Goal: Task Accomplishment & Management: Manage account settings

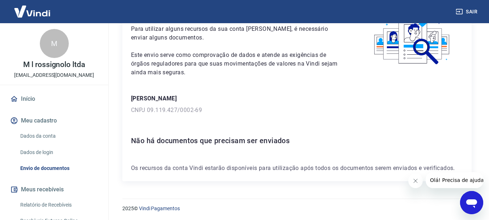
scroll to position [52, 0]
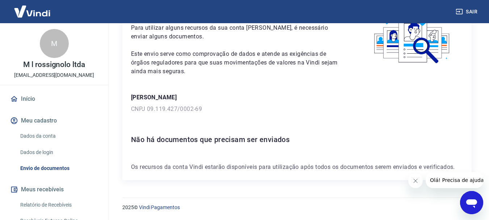
click at [41, 135] on link "Dados da conta" at bounding box center [58, 136] width 82 height 15
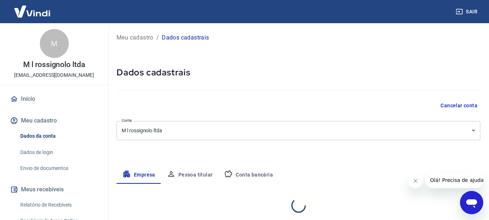
select select "SP"
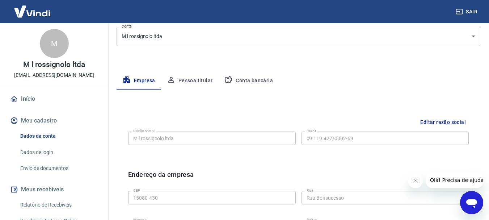
scroll to position [109, 0]
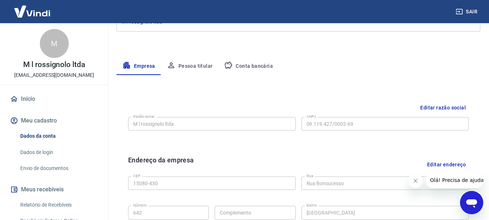
click at [262, 69] on button "Conta bancária" at bounding box center [248, 66] width 60 height 17
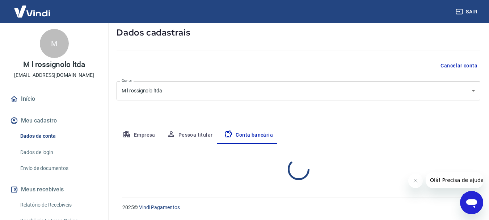
select select "1"
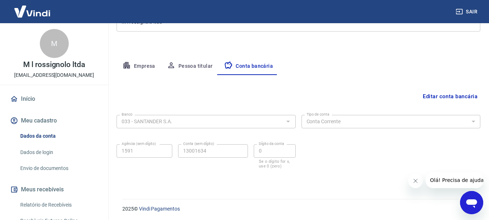
click at [140, 67] on button "Empresa" at bounding box center [139, 66] width 45 height 17
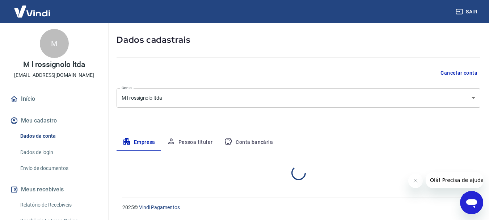
select select "SP"
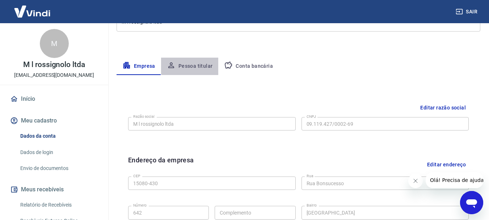
click at [196, 69] on button "Pessoa titular" at bounding box center [190, 66] width 58 height 17
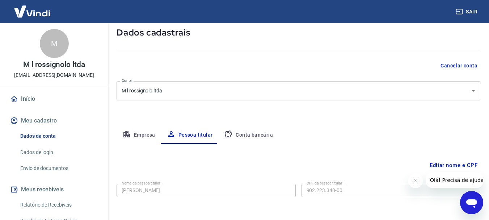
scroll to position [70, 0]
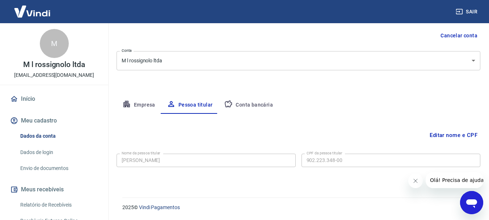
click at [254, 106] on button "Conta bancária" at bounding box center [248, 104] width 60 height 17
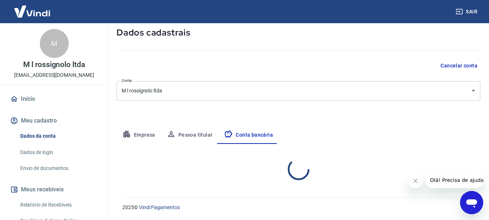
select select "1"
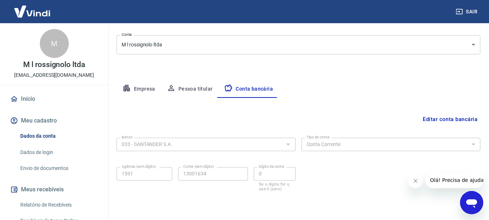
scroll to position [109, 0]
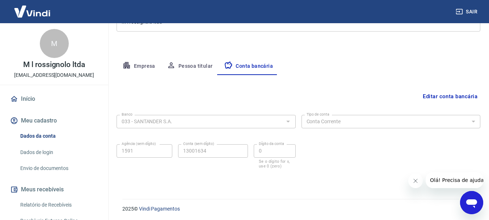
click at [134, 66] on button "Empresa" at bounding box center [139, 66] width 45 height 17
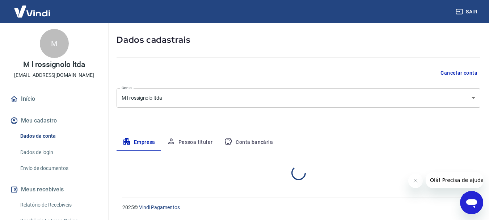
select select "SP"
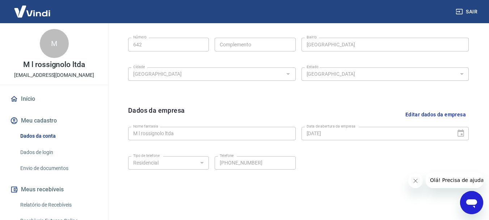
scroll to position [302, 0]
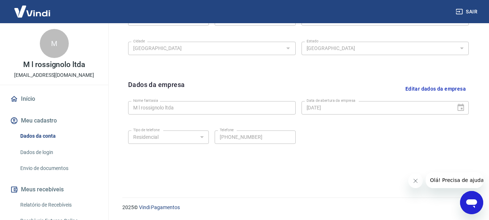
click at [415, 182] on icon "Fechar mensagem da empresa" at bounding box center [416, 181] width 6 height 6
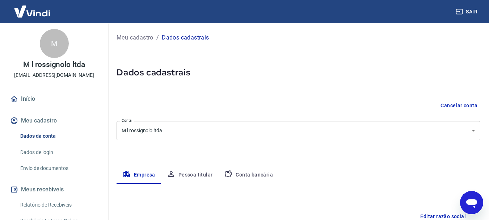
scroll to position [36, 0]
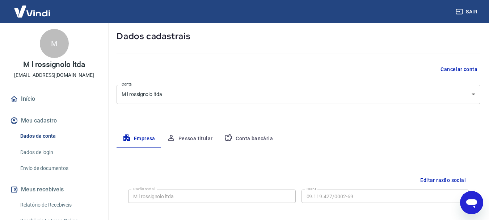
click at [255, 137] on button "Conta bancária" at bounding box center [248, 138] width 60 height 17
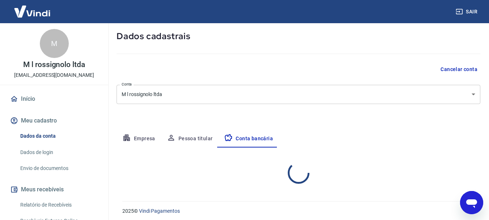
select select "1"
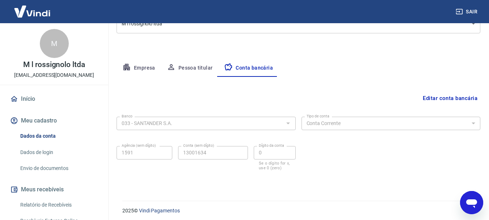
scroll to position [110, 0]
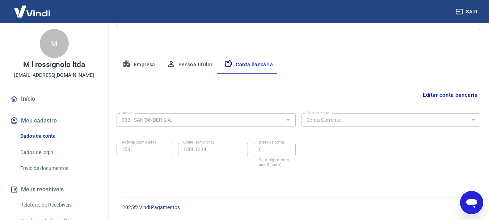
click at [454, 96] on button "Editar conta bancária" at bounding box center [450, 95] width 60 height 14
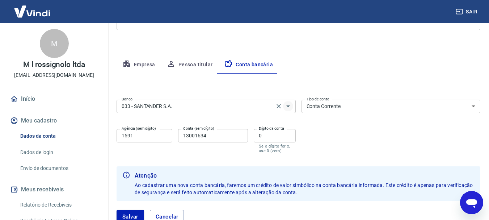
click at [288, 108] on icon "Abrir" at bounding box center [288, 106] width 9 height 9
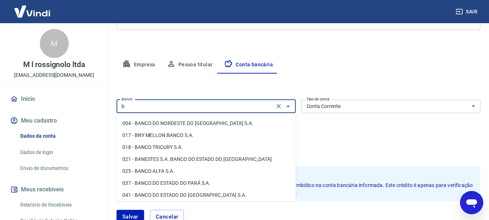
scroll to position [0, 0]
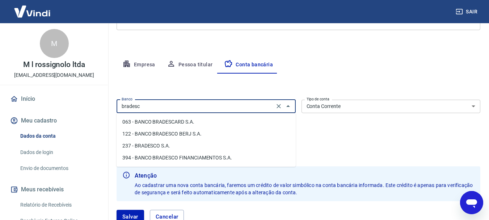
click at [182, 120] on li "063 - BANCO BRADESCARD S.A." at bounding box center [206, 122] width 179 height 12
type input "063 - BANCO BRADESCARD S.A."
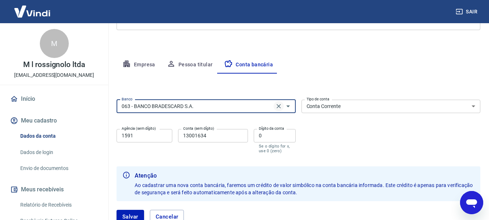
click at [279, 108] on icon "Clear" at bounding box center [278, 106] width 7 height 7
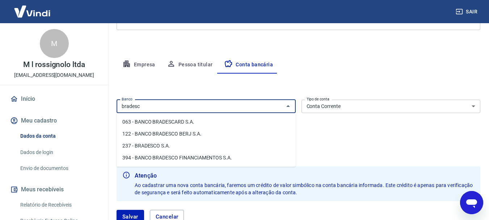
click at [152, 147] on li "237 - BRADESCO S.A." at bounding box center [206, 146] width 179 height 12
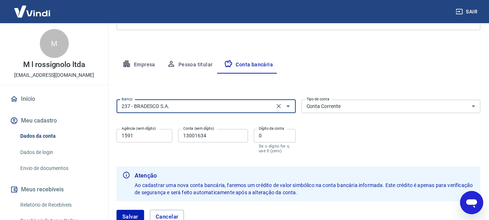
type input "237 - BRADESCO S.A."
click at [142, 136] on input "1591" at bounding box center [145, 135] width 56 height 13
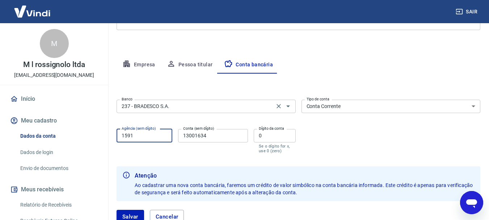
click at [142, 136] on input "1591" at bounding box center [145, 135] width 56 height 13
click at [468, 208] on icon "Abrir janela de mensagens" at bounding box center [471, 202] width 13 height 13
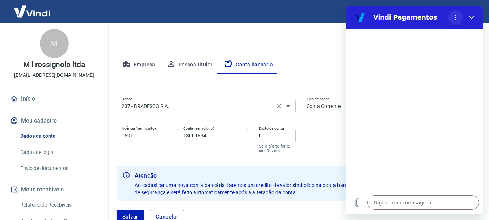
click at [456, 14] on button "Menu de opções" at bounding box center [456, 17] width 14 height 14
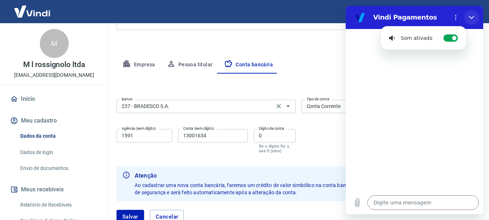
drag, startPoint x: 474, startPoint y: 19, endPoint x: 820, endPoint y: 25, distance: 345.9
click at [474, 19] on icon "Fechar" at bounding box center [472, 17] width 6 height 6
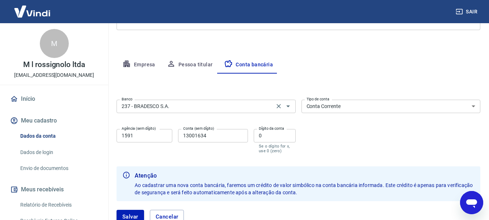
click at [477, 196] on icon "Abrir janela de mensagens" at bounding box center [471, 202] width 13 height 13
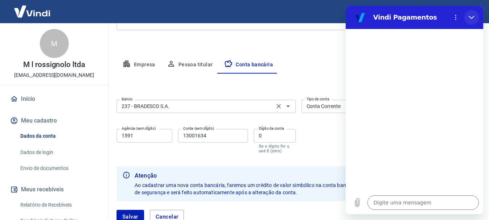
click at [473, 17] on icon "Fechar" at bounding box center [471, 17] width 5 height 3
type textarea "x"
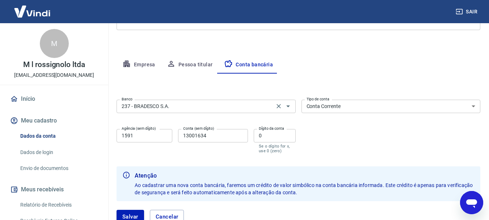
click at [156, 136] on input "1591" at bounding box center [145, 135] width 56 height 13
click at [152, 134] on input "1591" at bounding box center [145, 135] width 56 height 13
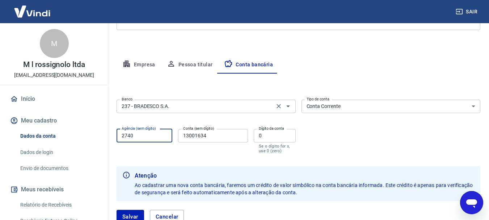
type input "2740"
click at [202, 134] on input "13001634" at bounding box center [213, 135] width 70 height 13
click at [190, 136] on input "00391685" at bounding box center [213, 135] width 70 height 13
type input "00391685"
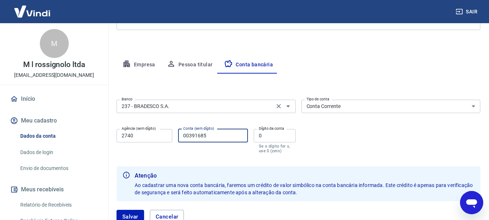
click at [267, 137] on input "0" at bounding box center [275, 135] width 42 height 13
type input "4"
click at [227, 136] on input "00391685" at bounding box center [213, 135] width 70 height 13
type input "0"
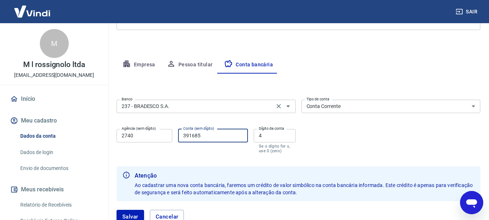
type input "391685"
click at [339, 136] on div "Banco 237 - BRADESCO S.A. Banco Tipo de conta Conta Corrente Conta Poupança Tip…" at bounding box center [299, 126] width 364 height 58
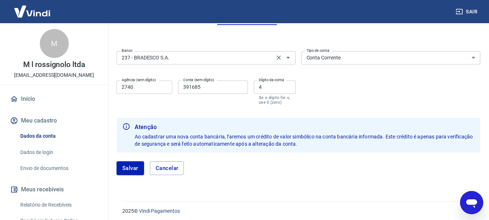
scroll to position [162, 0]
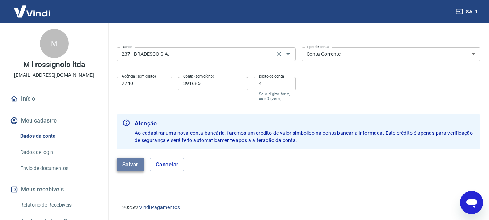
click at [131, 161] on button "Salvar" at bounding box center [131, 165] width 28 height 14
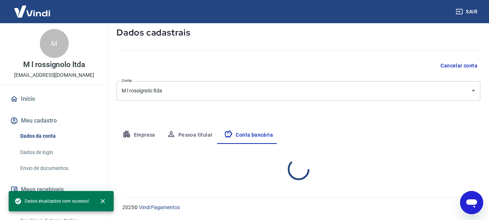
select select "1"
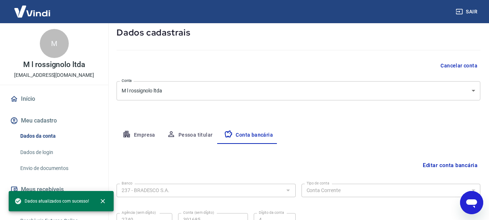
scroll to position [110, 0]
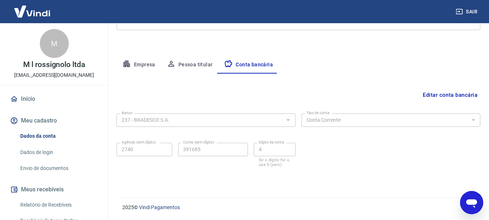
click at [42, 136] on link "Dados da conta" at bounding box center [58, 136] width 82 height 15
click at [49, 120] on button "Meu cadastro" at bounding box center [54, 121] width 91 height 16
click at [29, 97] on link "Início" at bounding box center [54, 99] width 91 height 16
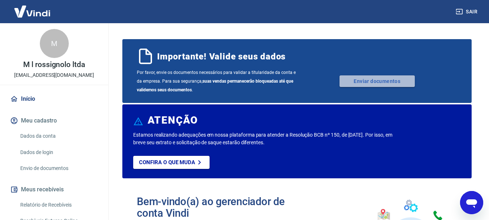
click at [388, 81] on link "Enviar documentos" at bounding box center [377, 81] width 75 height 12
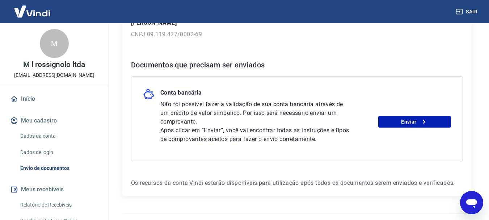
scroll to position [142, 0]
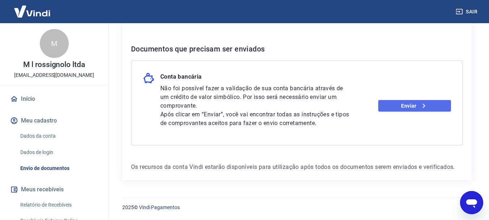
click at [417, 108] on link "Enviar" at bounding box center [415, 106] width 73 height 12
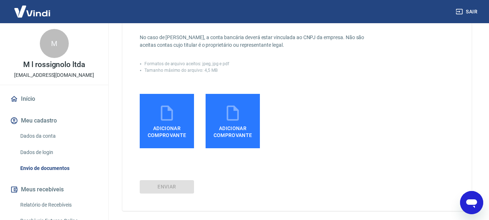
scroll to position [181, 0]
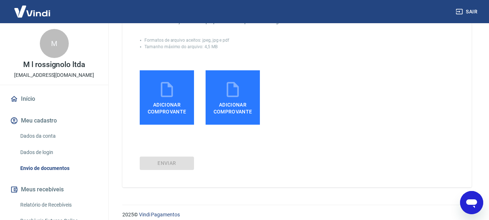
click at [164, 109] on span "Adicionar comprovante" at bounding box center [167, 107] width 49 height 16
click at [0, 0] on input "Adicionar comprovante" at bounding box center [0, 0] width 0 height 0
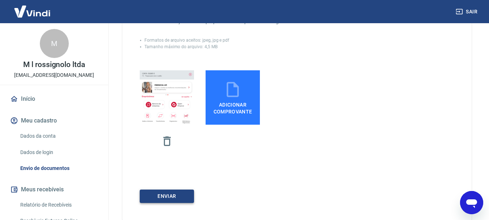
click at [182, 197] on button "ENVIAR" at bounding box center [167, 195] width 54 height 13
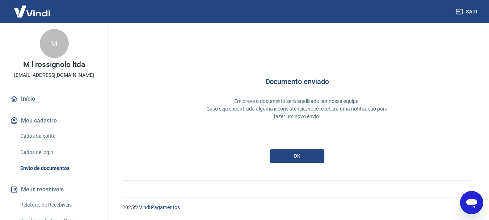
scroll to position [32, 0]
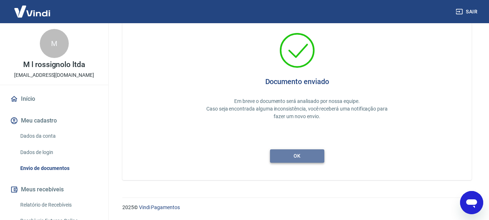
click at [308, 159] on button "ok" at bounding box center [297, 155] width 54 height 13
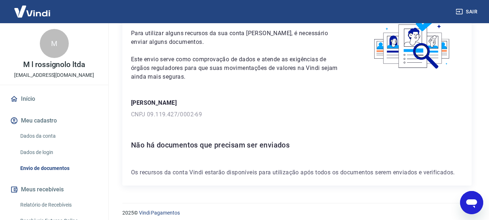
scroll to position [52, 0]
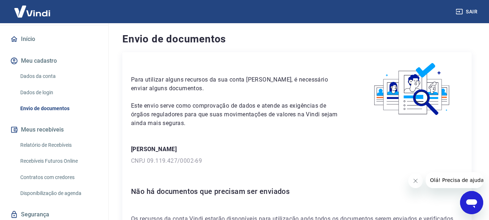
scroll to position [72, 0]
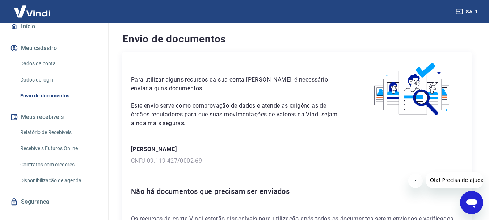
click at [53, 62] on link "Dados da conta" at bounding box center [58, 63] width 82 height 15
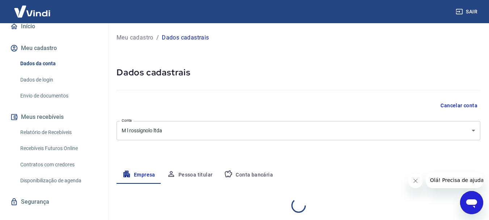
select select "SP"
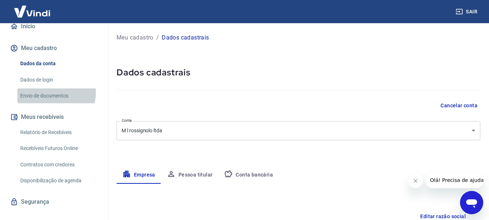
click at [51, 92] on link "Envio de documentos" at bounding box center [58, 95] width 82 height 15
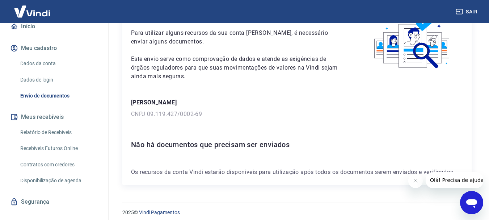
scroll to position [52, 0]
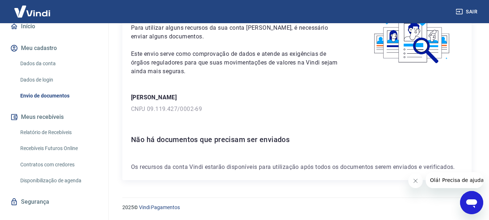
click at [49, 64] on link "Dados da conta" at bounding box center [58, 63] width 82 height 15
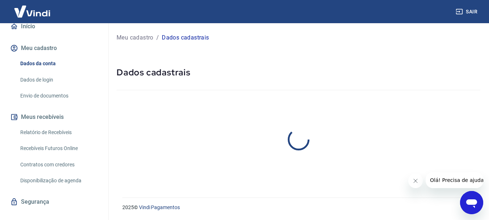
select select "SP"
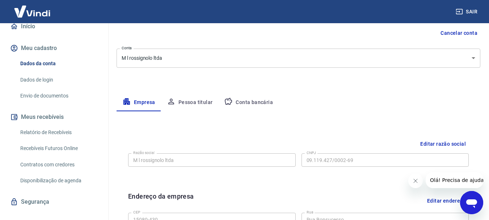
scroll to position [109, 0]
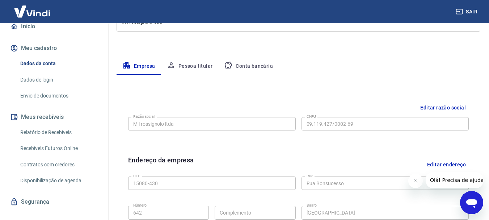
click at [197, 68] on button "Pessoa titular" at bounding box center [190, 66] width 58 height 17
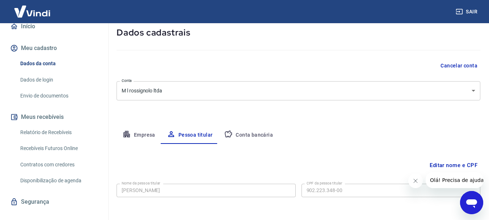
scroll to position [70, 0]
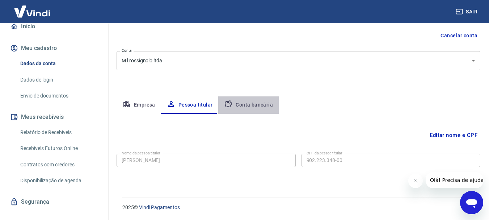
click at [250, 104] on button "Conta bancária" at bounding box center [248, 104] width 60 height 17
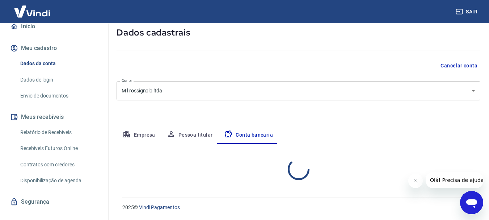
select select "1"
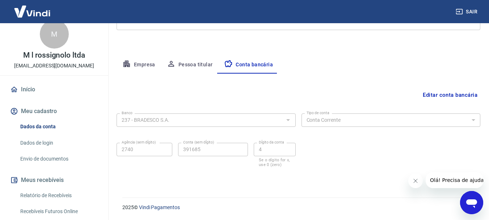
scroll to position [0, 0]
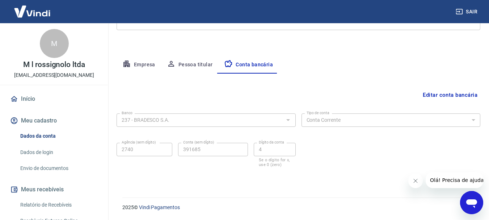
click at [419, 183] on button "Fechar mensagem da empresa" at bounding box center [415, 180] width 14 height 14
click at [477, 206] on icon "Abrir janela de mensagens" at bounding box center [471, 202] width 13 height 13
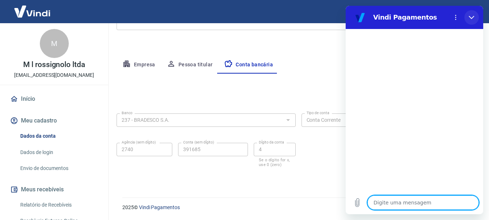
click at [475, 17] on button "Fechar" at bounding box center [472, 17] width 14 height 14
type textarea "x"
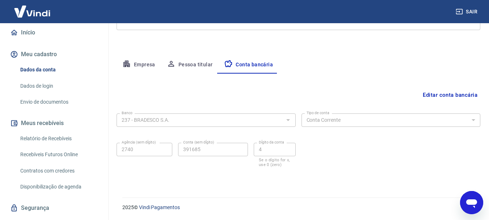
scroll to position [72, 0]
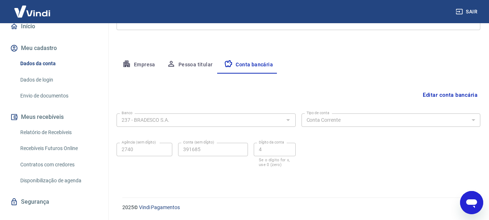
click at [55, 98] on link "Envio de documentos" at bounding box center [58, 95] width 82 height 15
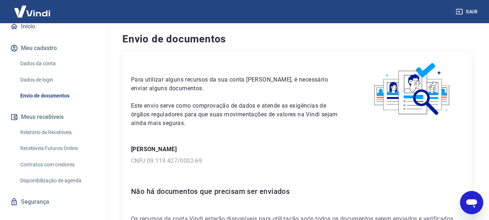
click at [30, 11] on img at bounding box center [32, 11] width 47 height 22
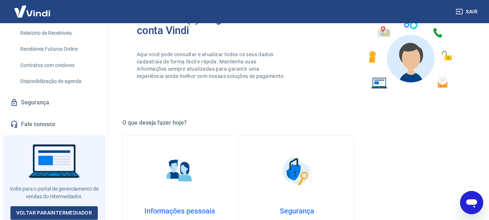
scroll to position [217, 0]
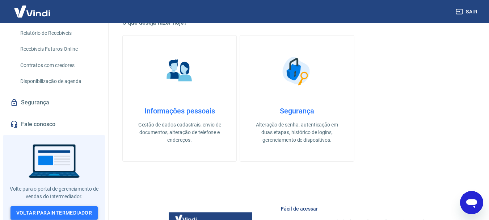
click at [50, 211] on link "Voltar para Intermediador" at bounding box center [55, 212] width 88 height 13
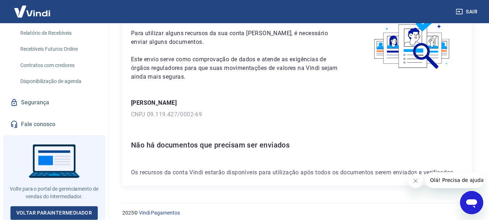
scroll to position [52, 0]
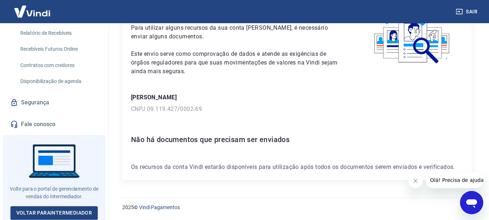
click at [417, 182] on icon "Fechar mensagem da empresa" at bounding box center [416, 181] width 6 height 6
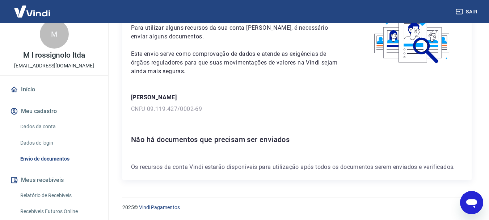
scroll to position [0, 0]
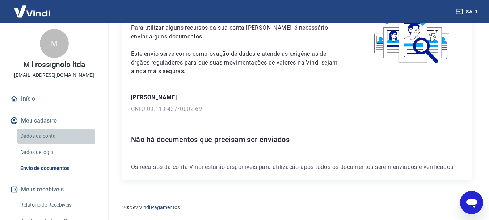
click at [36, 137] on link "Dados da conta" at bounding box center [58, 136] width 82 height 15
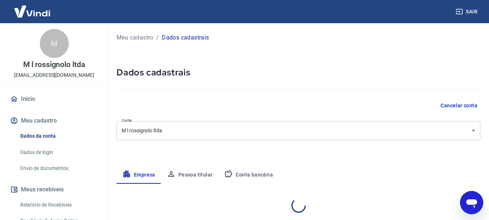
select select "SP"
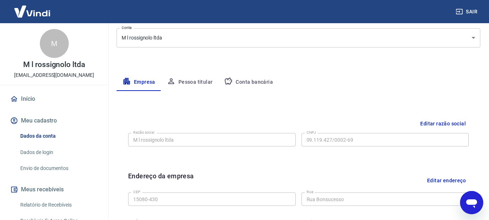
scroll to position [49, 0]
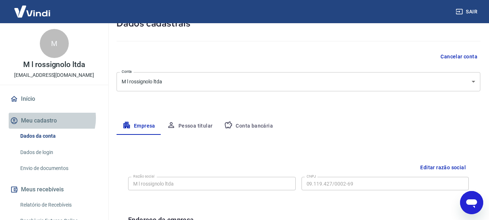
click at [49, 118] on button "Meu cadastro" at bounding box center [54, 121] width 91 height 16
click at [35, 121] on button "Meu cadastro" at bounding box center [54, 121] width 91 height 16
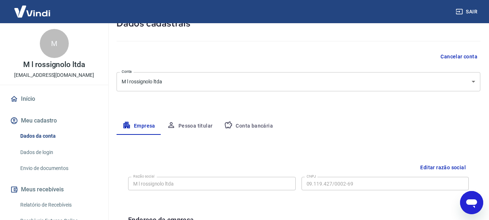
click at [29, 97] on link "Início" at bounding box center [54, 99] width 91 height 16
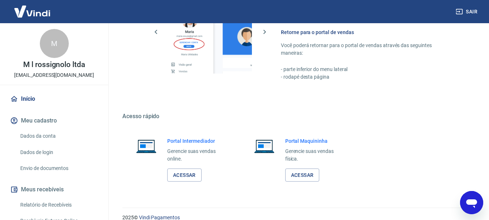
scroll to position [449, 0]
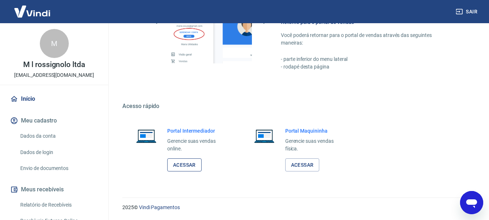
click at [182, 167] on link "Acessar" at bounding box center [184, 164] width 34 height 13
